Goal: Task Accomplishment & Management: Use online tool/utility

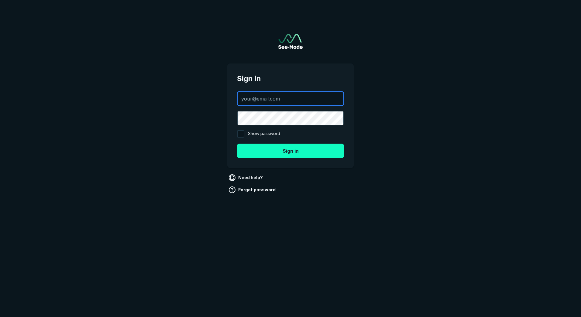
type input "[EMAIL_ADDRESS][DOMAIN_NAME]"
click at [293, 150] on button "Sign in" at bounding box center [290, 151] width 107 height 15
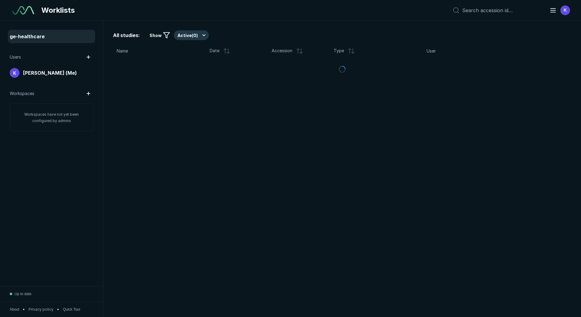
scroll to position [2005, 2833]
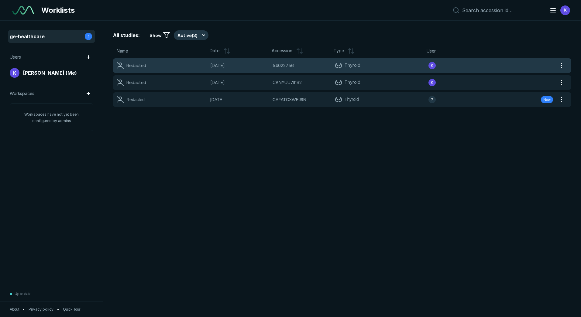
click at [227, 66] on span "[DATE]" at bounding box center [239, 65] width 59 height 7
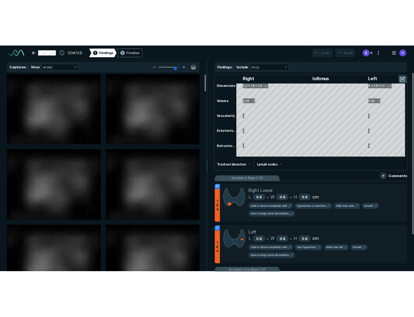
scroll to position [2102, 3395]
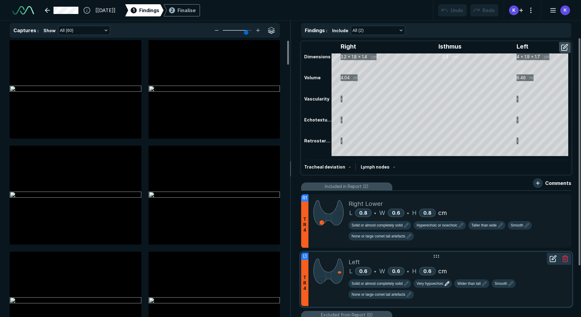
type input "6"
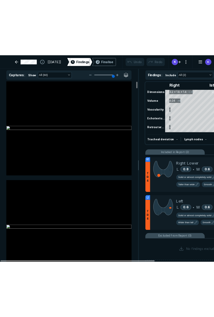
scroll to position [2102, 1745]
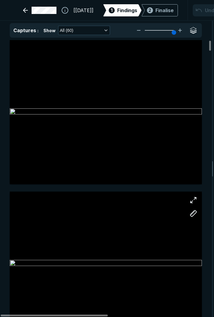
click at [137, 252] on div at bounding box center [106, 263] width 192 height 144
